Goal: Task Accomplishment & Management: Use online tool/utility

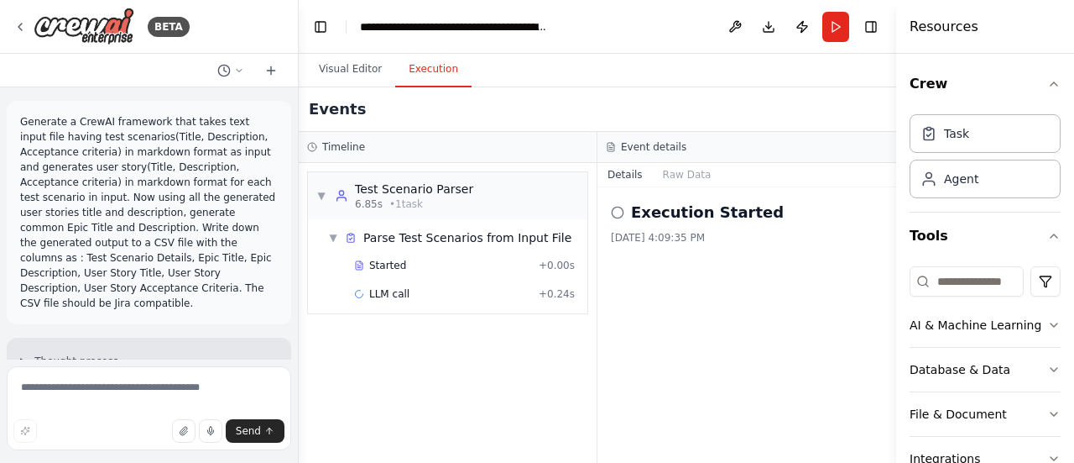
scroll to position [4513, 0]
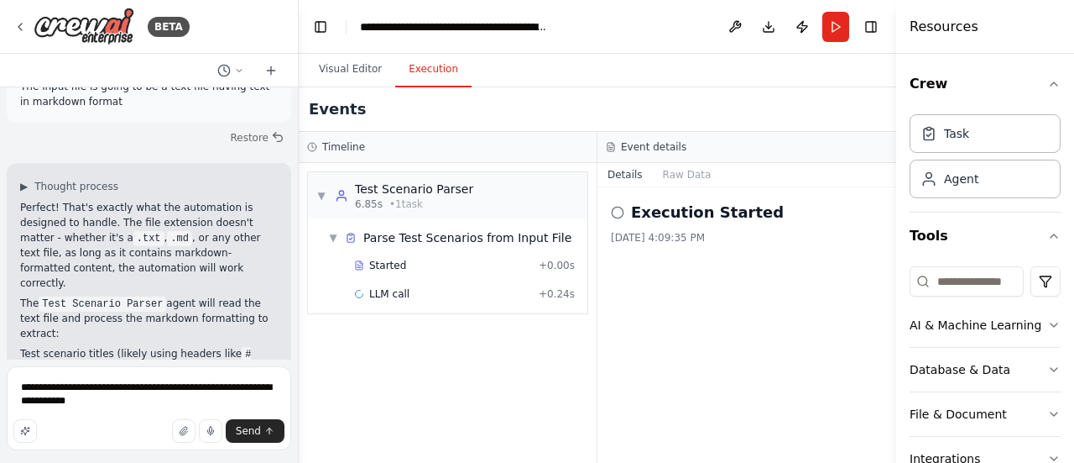
click at [45, 407] on textarea "**********" at bounding box center [149, 408] width 285 height 84
type textarea "**********"
click at [245, 431] on span "Send" at bounding box center [248, 430] width 25 height 13
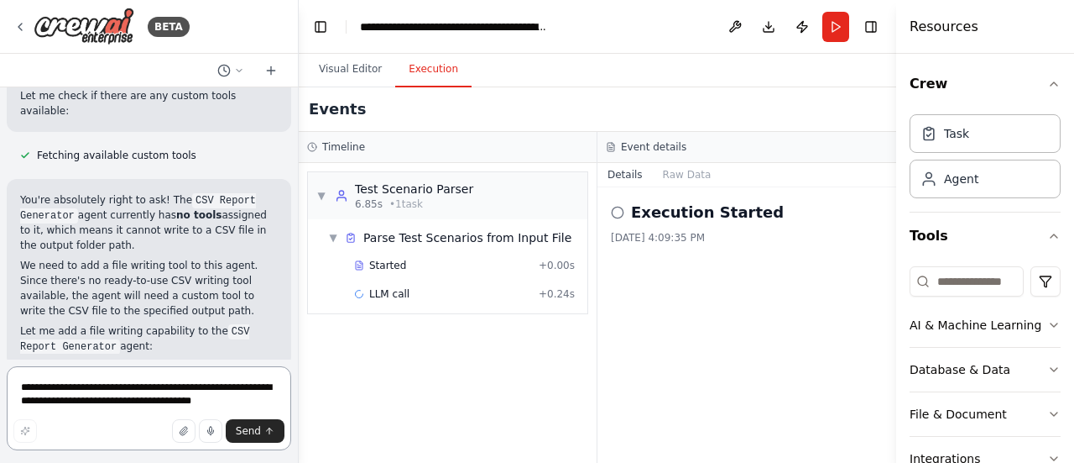
scroll to position [5596, 0]
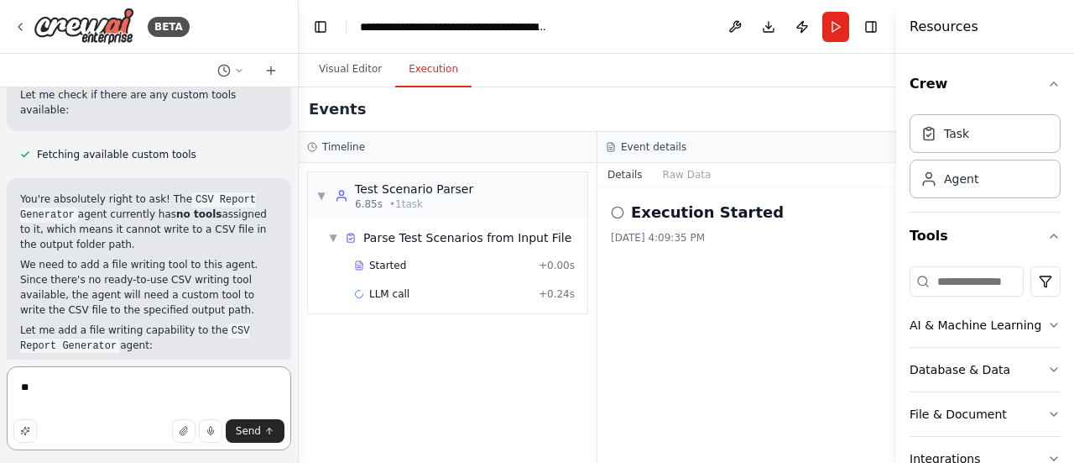
type textarea "***"
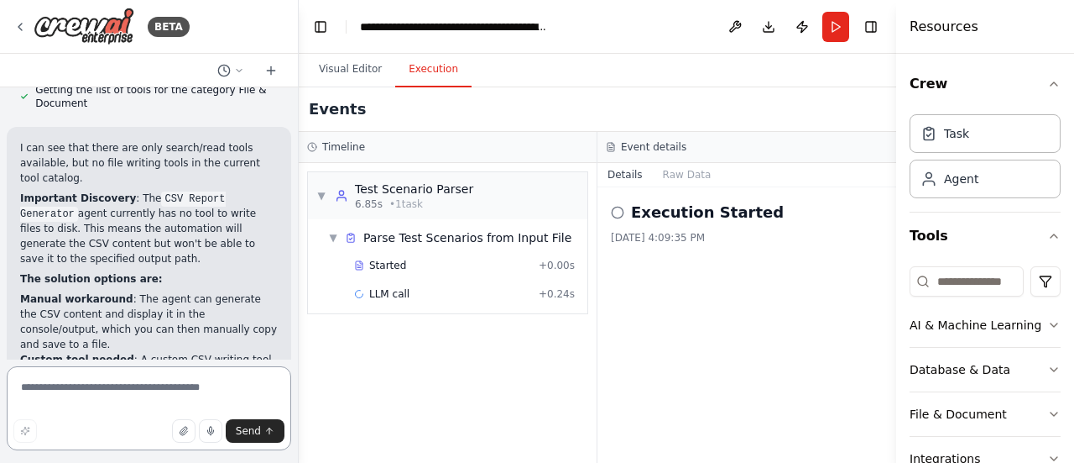
scroll to position [6583, 0]
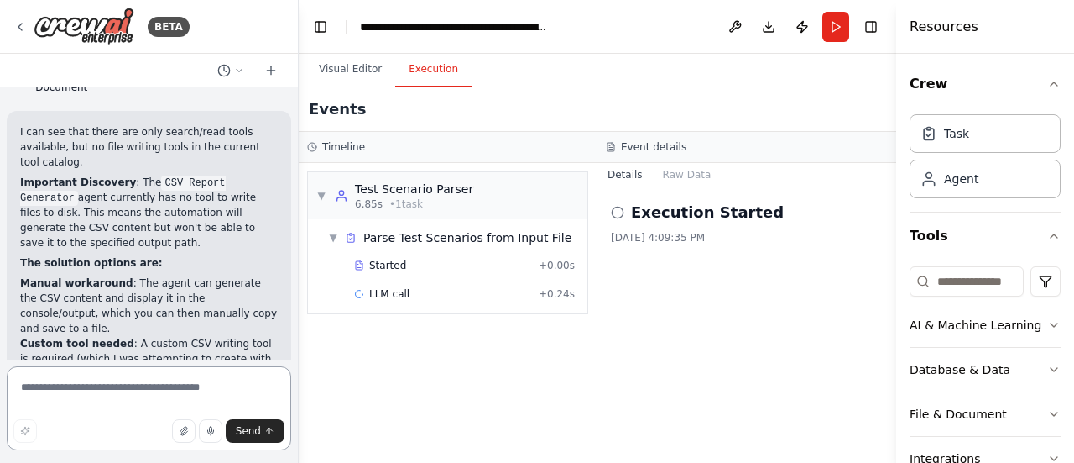
click at [90, 391] on textarea at bounding box center [149, 408] width 285 height 84
click at [369, 291] on span "LLM call" at bounding box center [389, 293] width 40 height 13
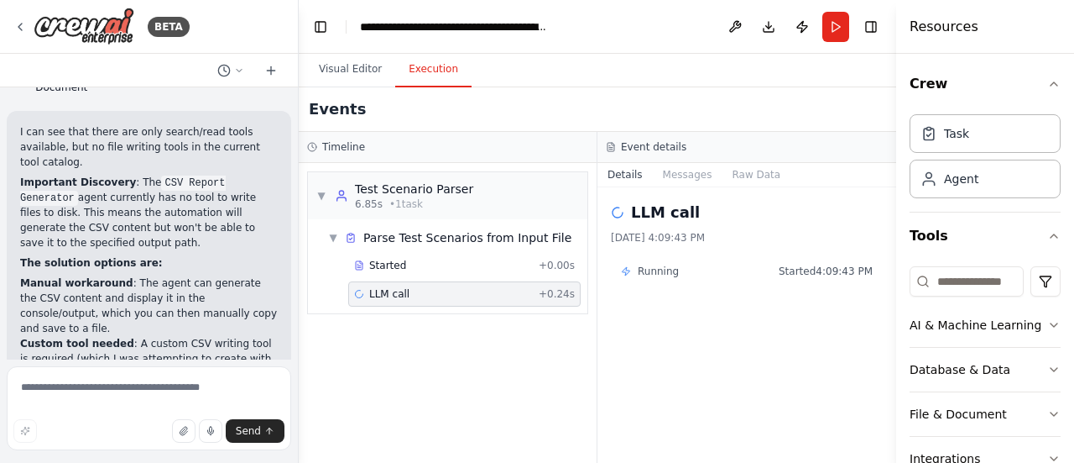
drag, startPoint x: 504, startPoint y: 294, endPoint x: 485, endPoint y: 292, distance: 19.4
click at [485, 292] on div "LLM call + 0.24s" at bounding box center [464, 293] width 221 height 13
click at [342, 81] on button "Visual Editor" at bounding box center [351, 69] width 90 height 35
click at [442, 76] on button "Execution" at bounding box center [433, 69] width 76 height 35
drag, startPoint x: 351, startPoint y: 239, endPoint x: 337, endPoint y: 236, distance: 14.7
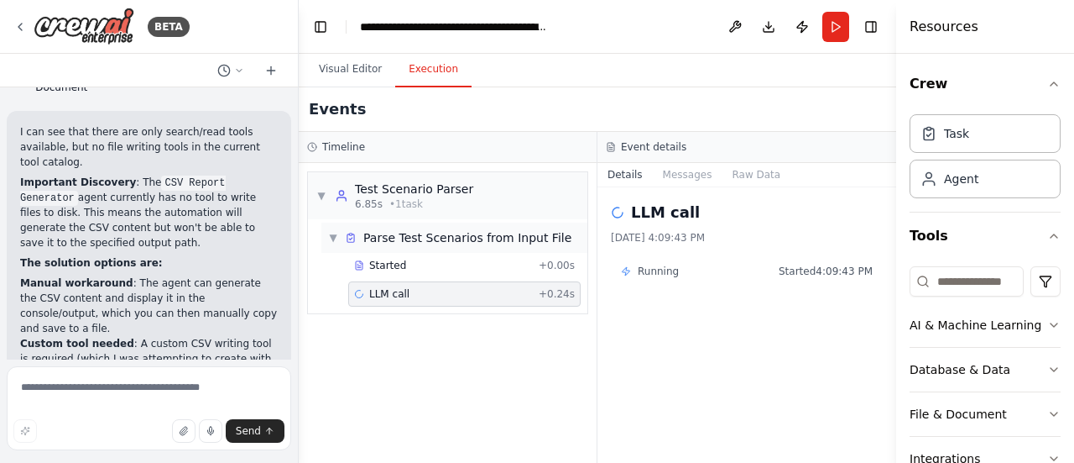
click at [337, 236] on span "▼" at bounding box center [333, 237] width 10 height 13
click at [683, 174] on button "Messages" at bounding box center [688, 175] width 70 height 24
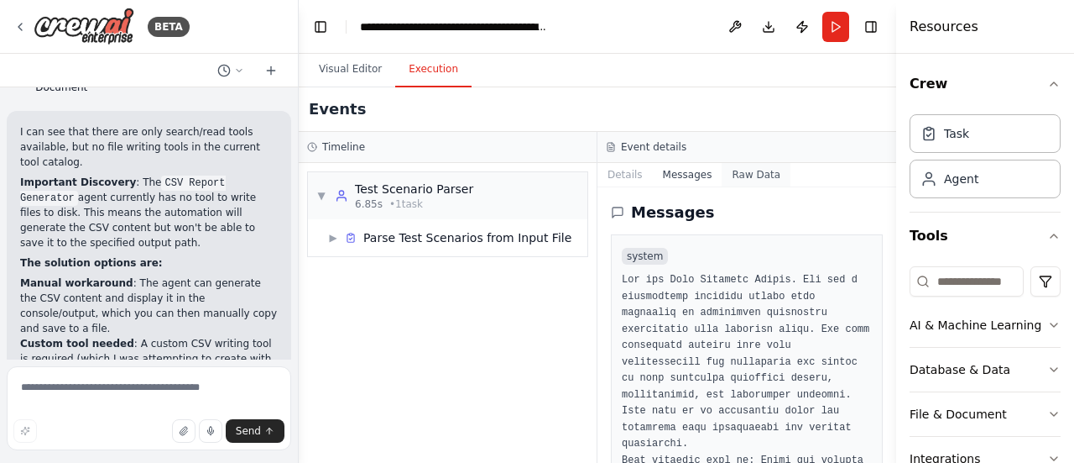
click at [722, 172] on button "Raw Data" at bounding box center [756, 175] width 69 height 24
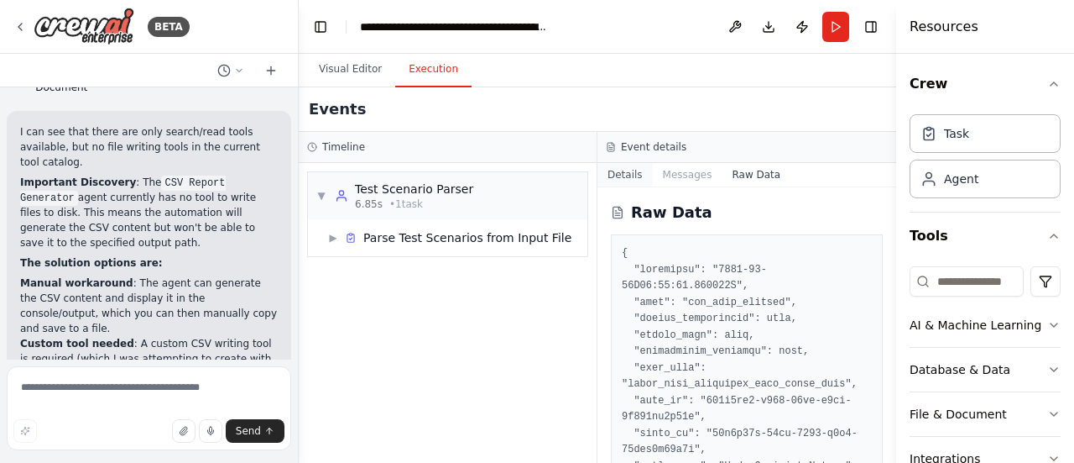
click at [636, 170] on button "Details" at bounding box center [625, 175] width 55 height 24
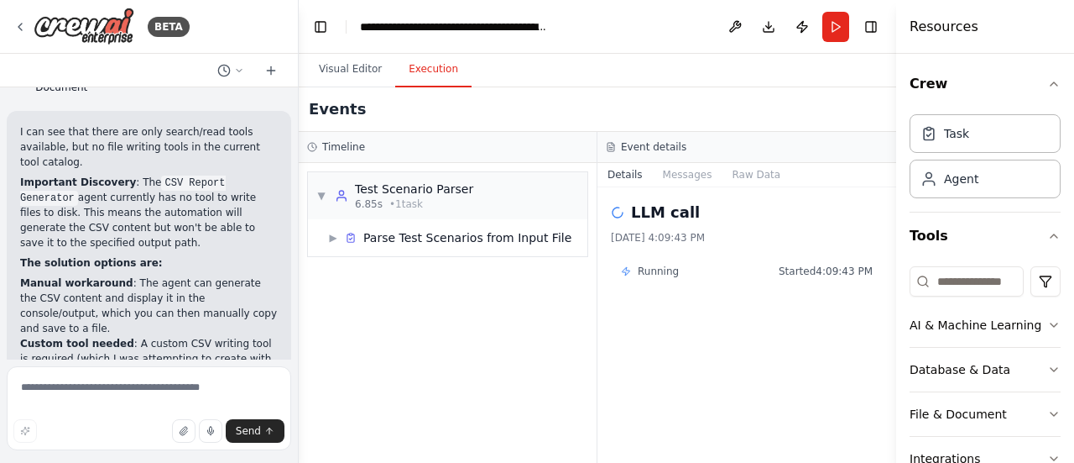
scroll to position [131, 0]
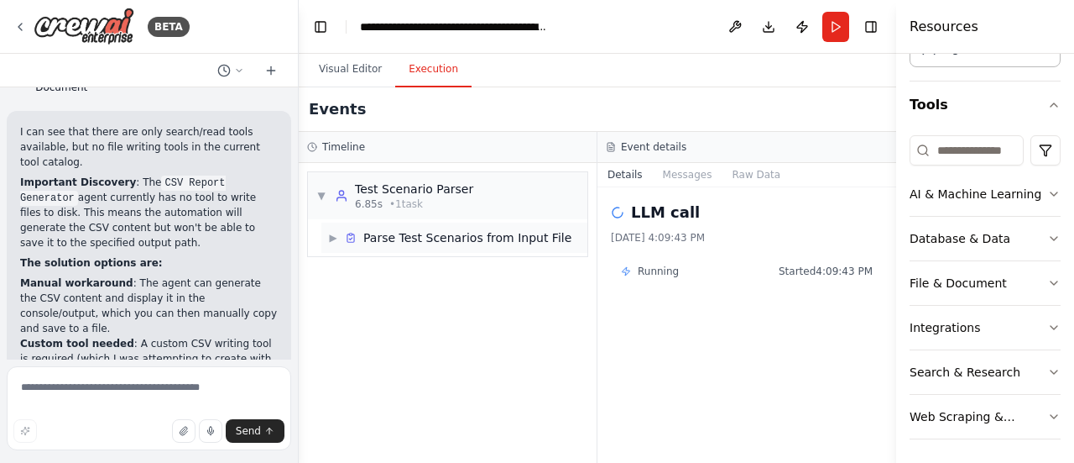
click at [332, 238] on span "▶" at bounding box center [333, 237] width 10 height 13
click at [371, 295] on span "LLM call" at bounding box center [389, 293] width 40 height 13
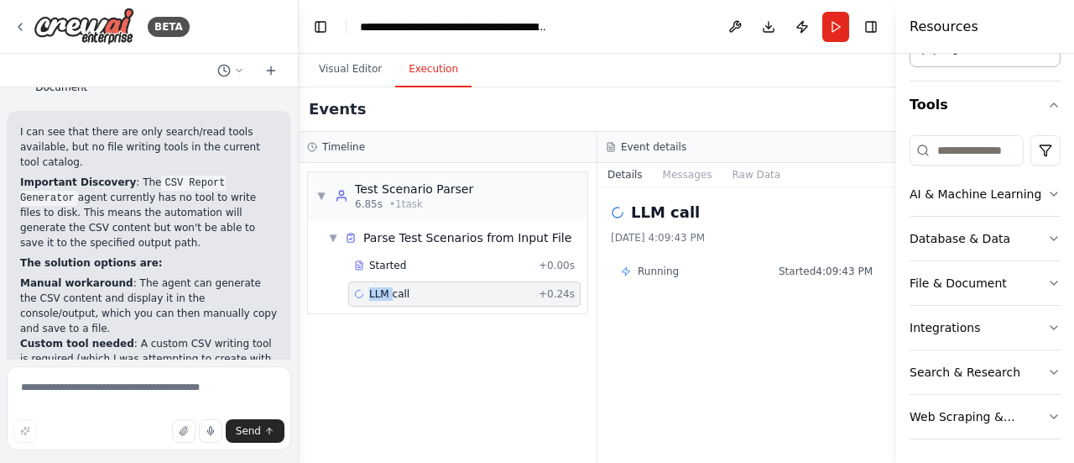
click at [371, 295] on span "LLM call" at bounding box center [389, 293] width 40 height 13
click at [147, 392] on textarea at bounding box center [149, 408] width 285 height 84
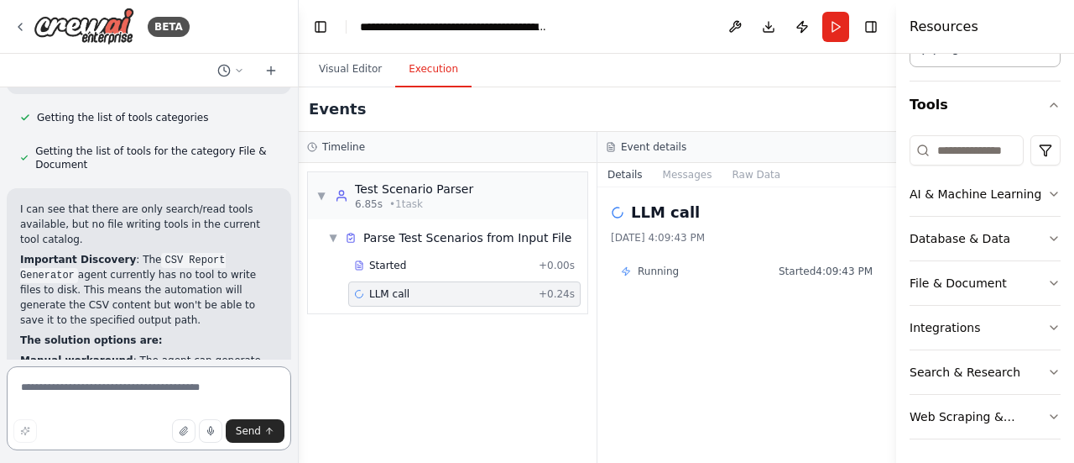
scroll to position [6583, 0]
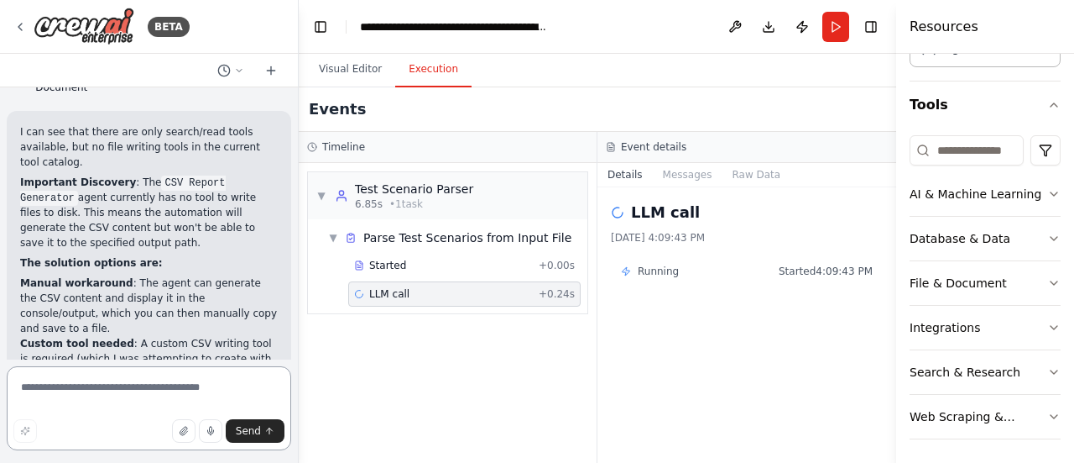
click at [90, 380] on textarea at bounding box center [149, 408] width 285 height 84
type textarea "*"
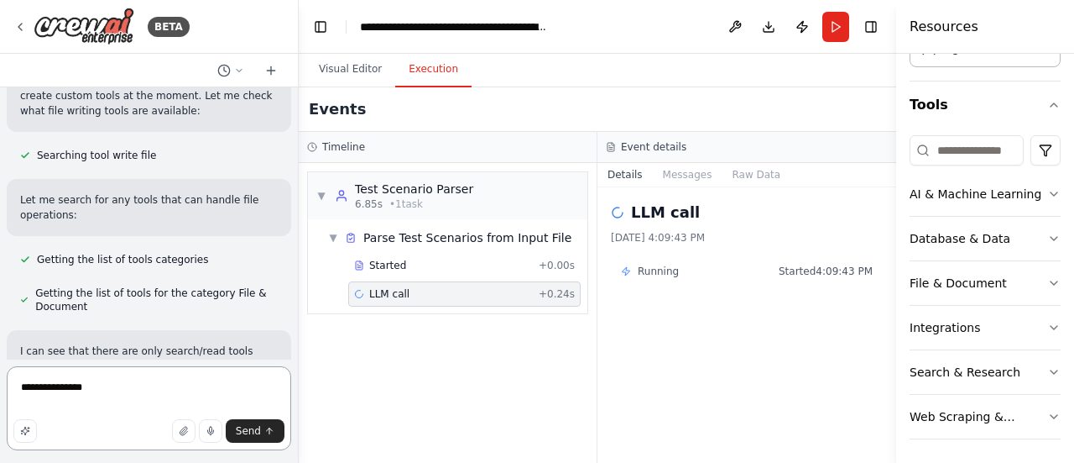
scroll to position [6363, 0]
drag, startPoint x: 131, startPoint y: 293, endPoint x: 237, endPoint y: 301, distance: 106.0
copy p "custom CSV writing tool"
click at [124, 391] on textarea "**********" at bounding box center [149, 408] width 285 height 84
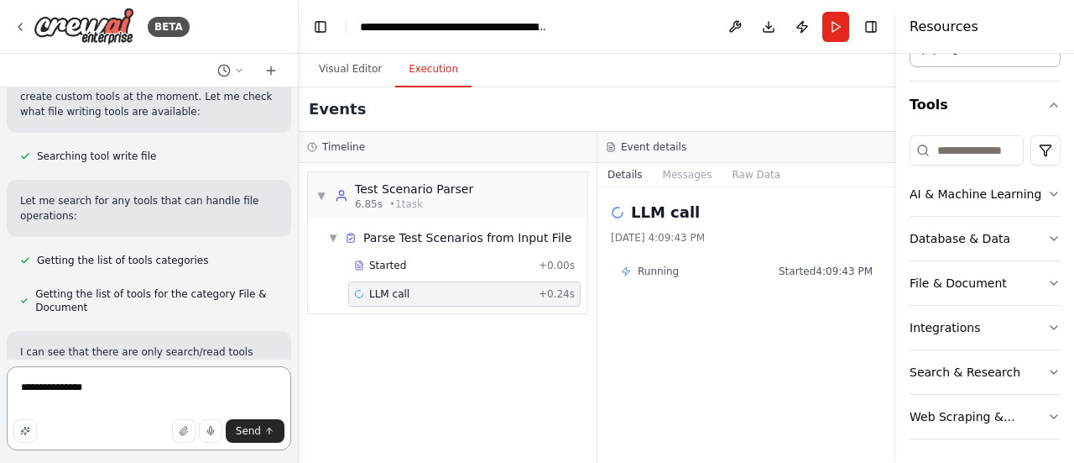
paste textarea "**********"
type textarea "**********"
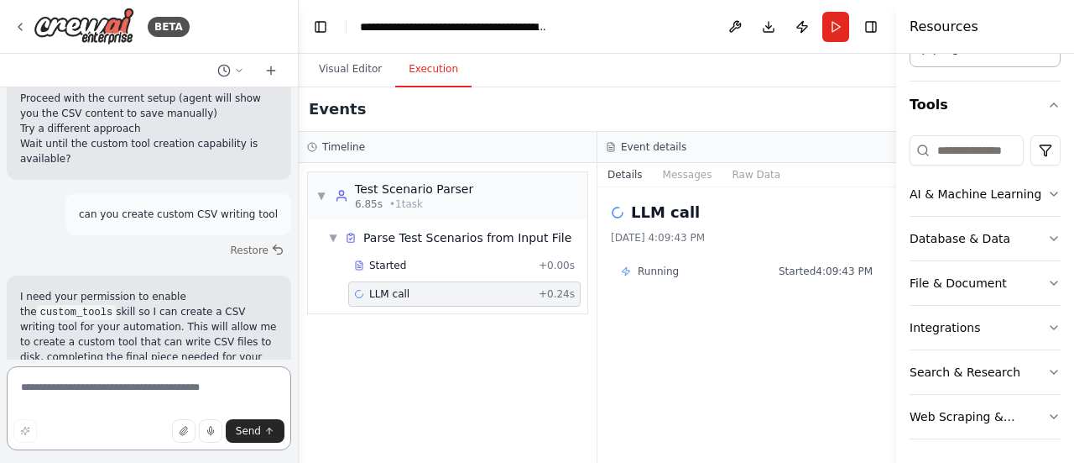
scroll to position [7042, 0]
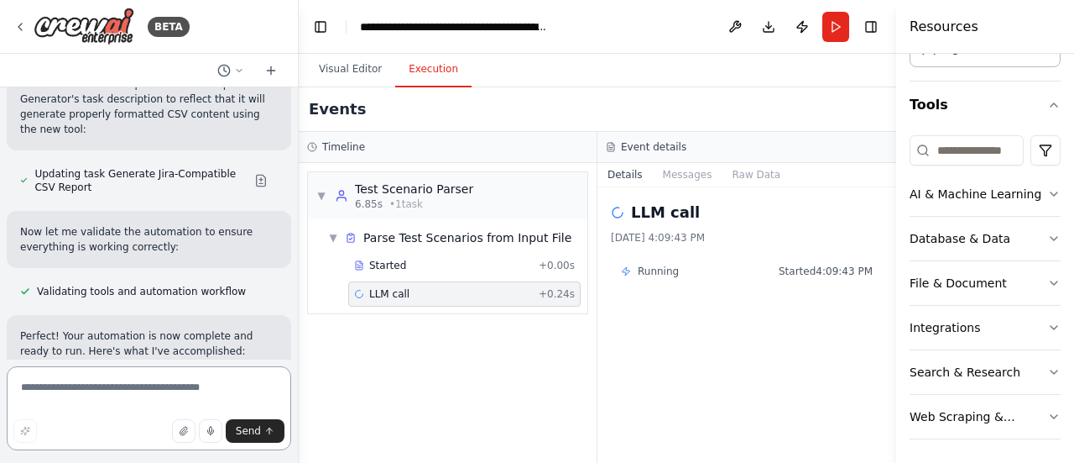
scroll to position [8779, 0]
click at [771, 36] on button "Download" at bounding box center [768, 27] width 27 height 30
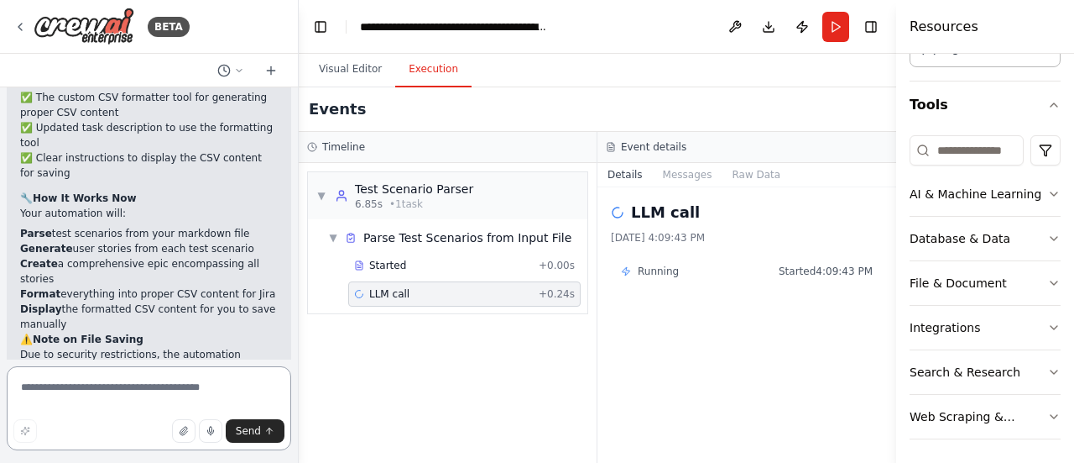
click at [114, 413] on textarea at bounding box center [149, 408] width 285 height 84
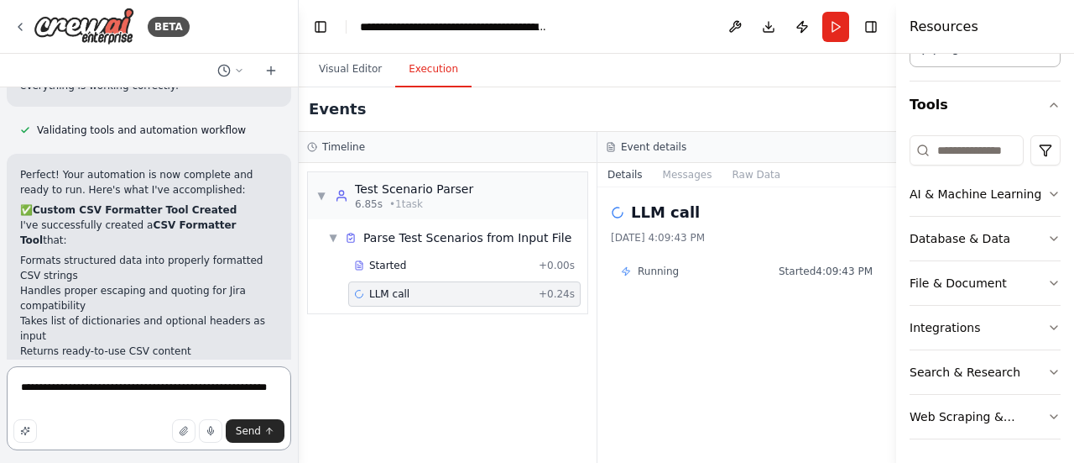
scroll to position [8941, 0]
click at [83, 387] on textarea "**********" at bounding box center [149, 408] width 285 height 84
click at [68, 408] on textarea "**********" at bounding box center [149, 408] width 285 height 84
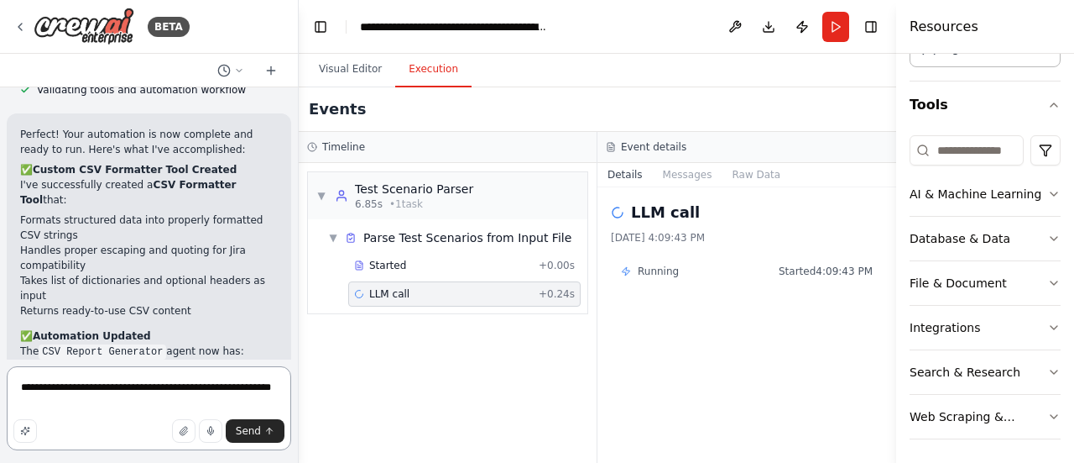
scroll to position [8983, 0]
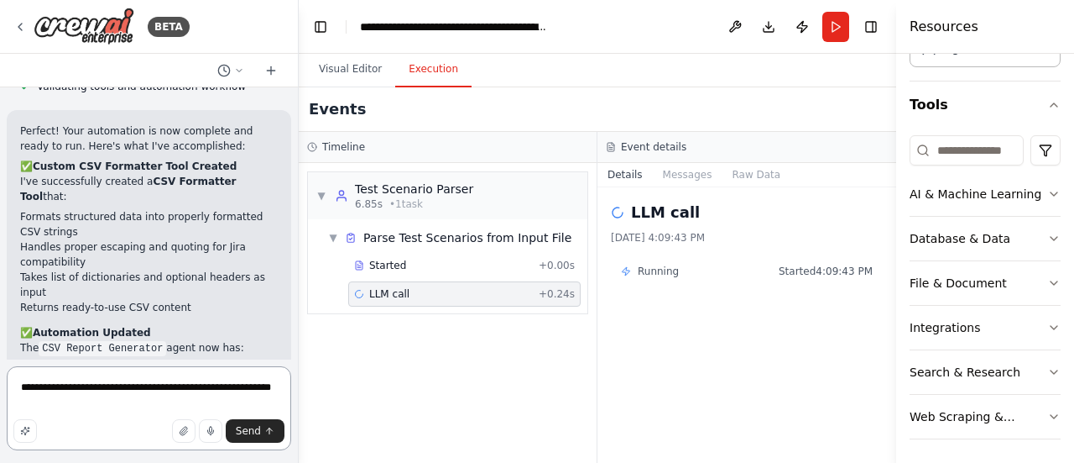
type textarea "**********"
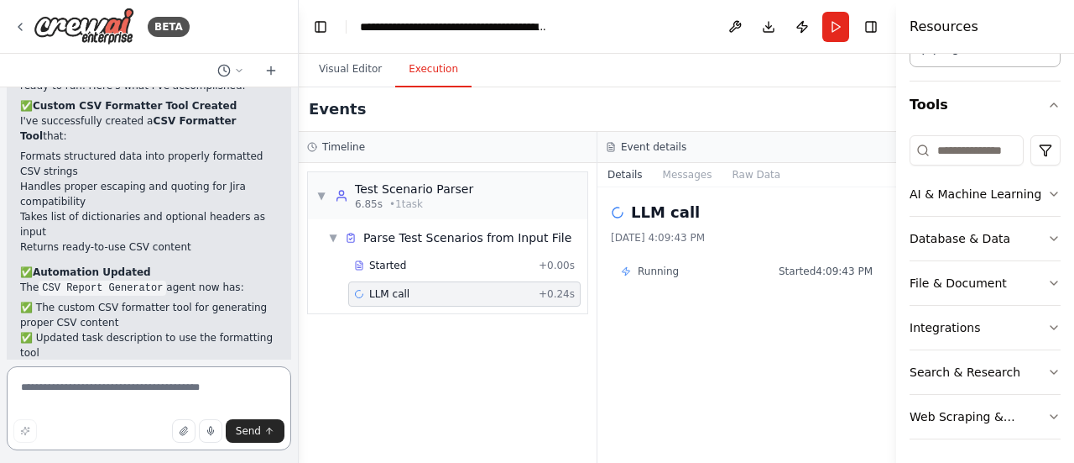
scroll to position [9044, 0]
drag, startPoint x: 37, startPoint y: 164, endPoint x: 97, endPoint y: 311, distance: 159.3
click at [97, 311] on div "Perfect! Your automation is now complete and ready to run. Here's what I've acc…" at bounding box center [149, 392] width 285 height 687
copy div "Note on File Saving Due to security restrictions, the automation cannot automat…"
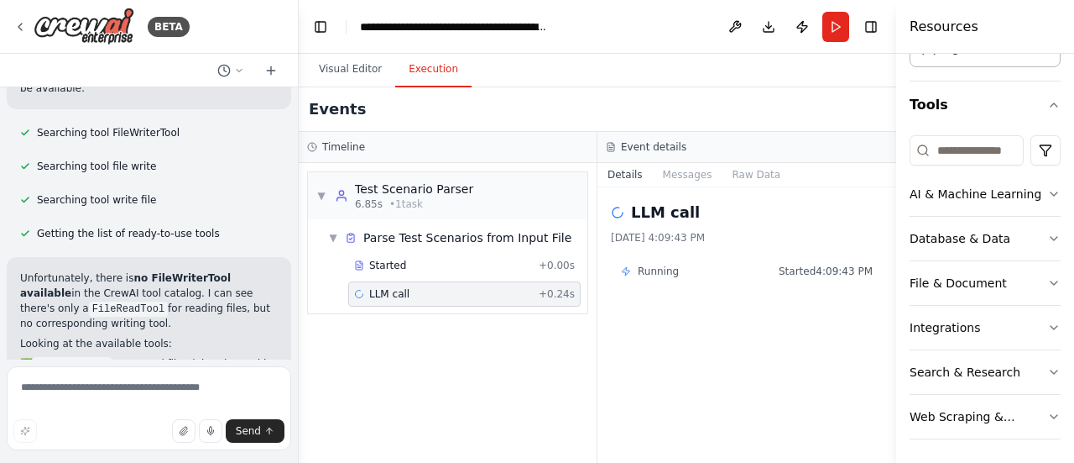
scroll to position [9982, 0]
